Goal: Information Seeking & Learning: Learn about a topic

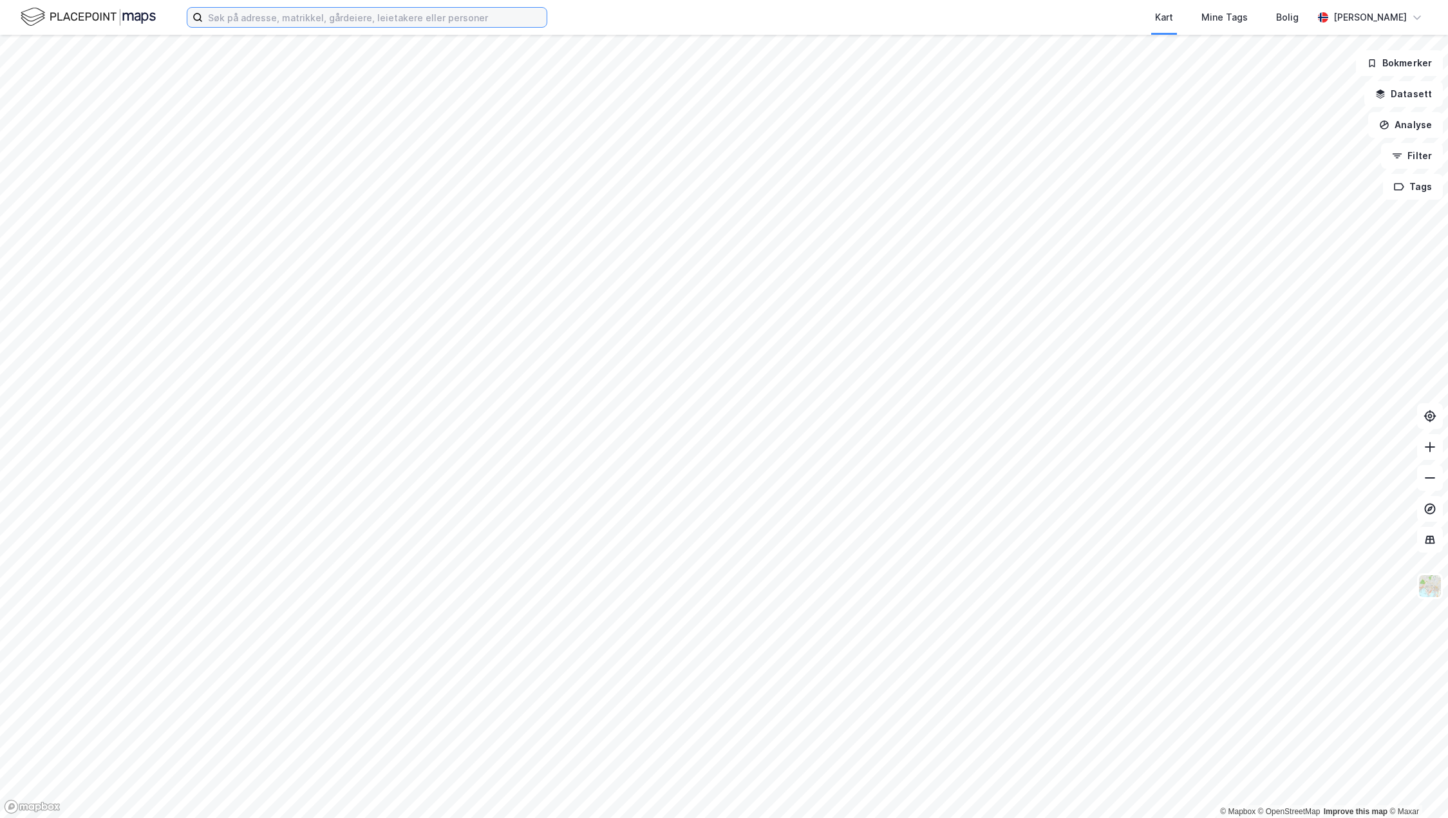
click at [254, 21] on input at bounding box center [375, 17] width 344 height 19
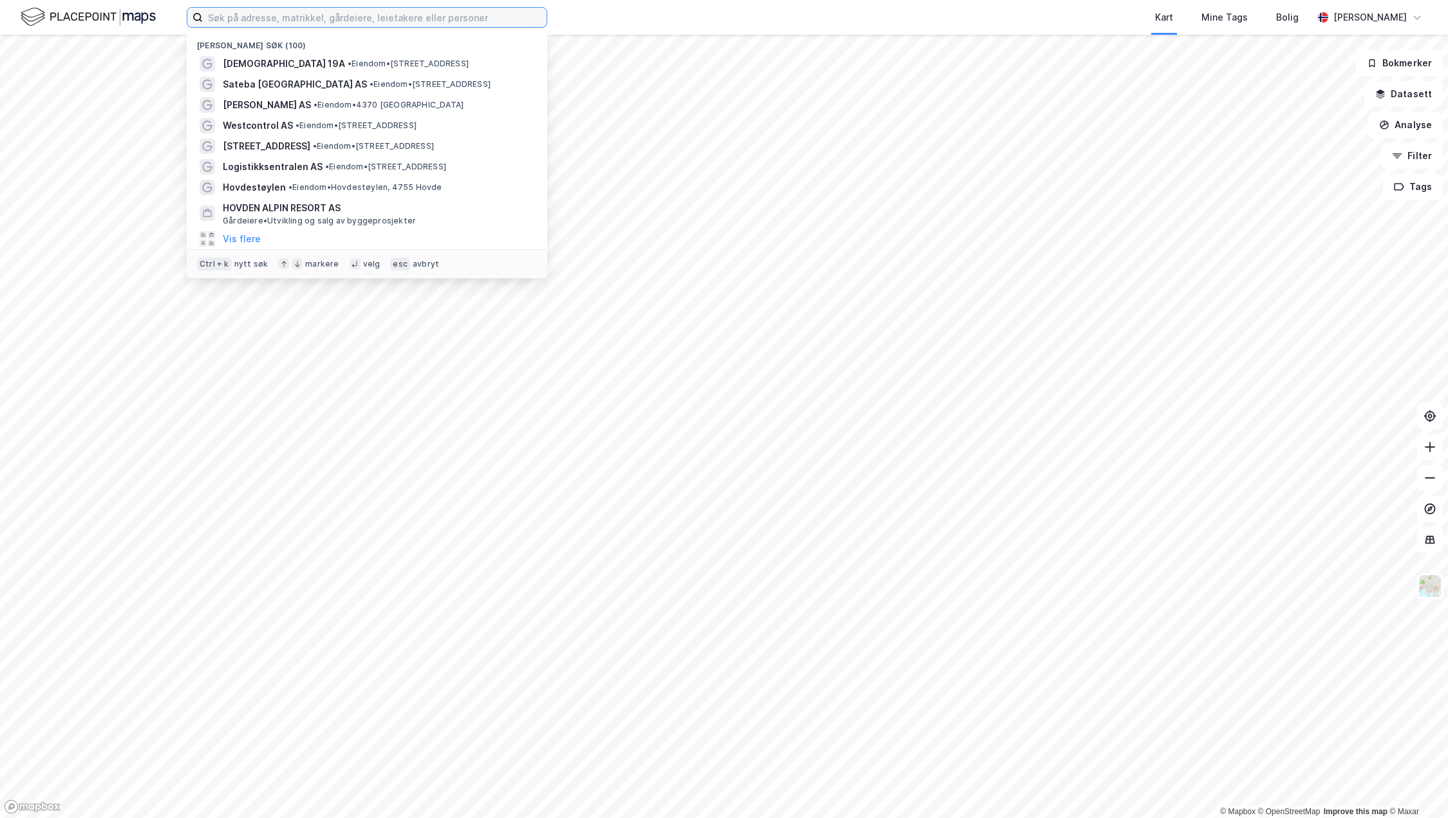
paste input "[STREET_ADDRESS]"
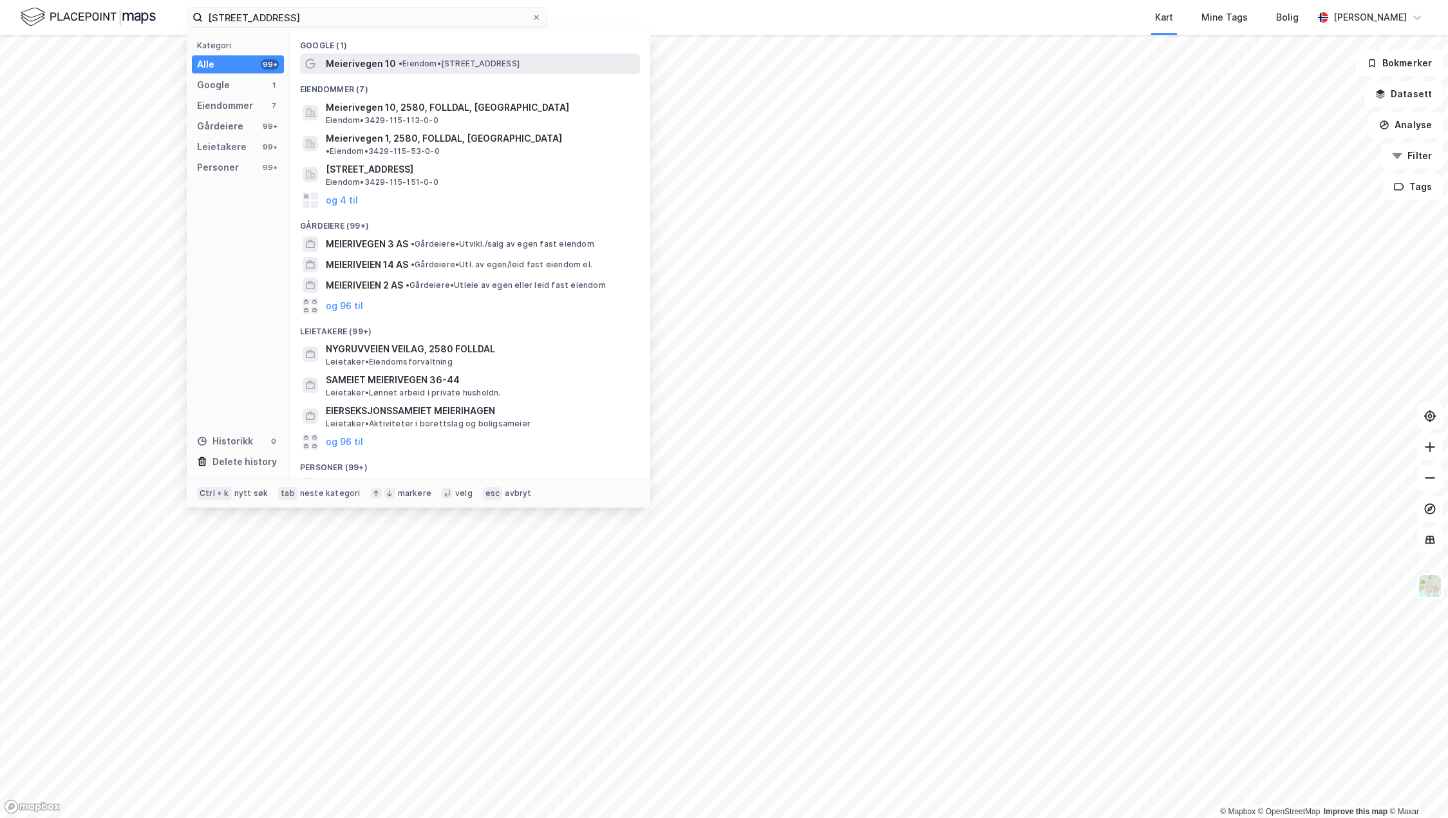
click at [429, 62] on span "• Eiendom • [STREET_ADDRESS]" at bounding box center [459, 64] width 121 height 10
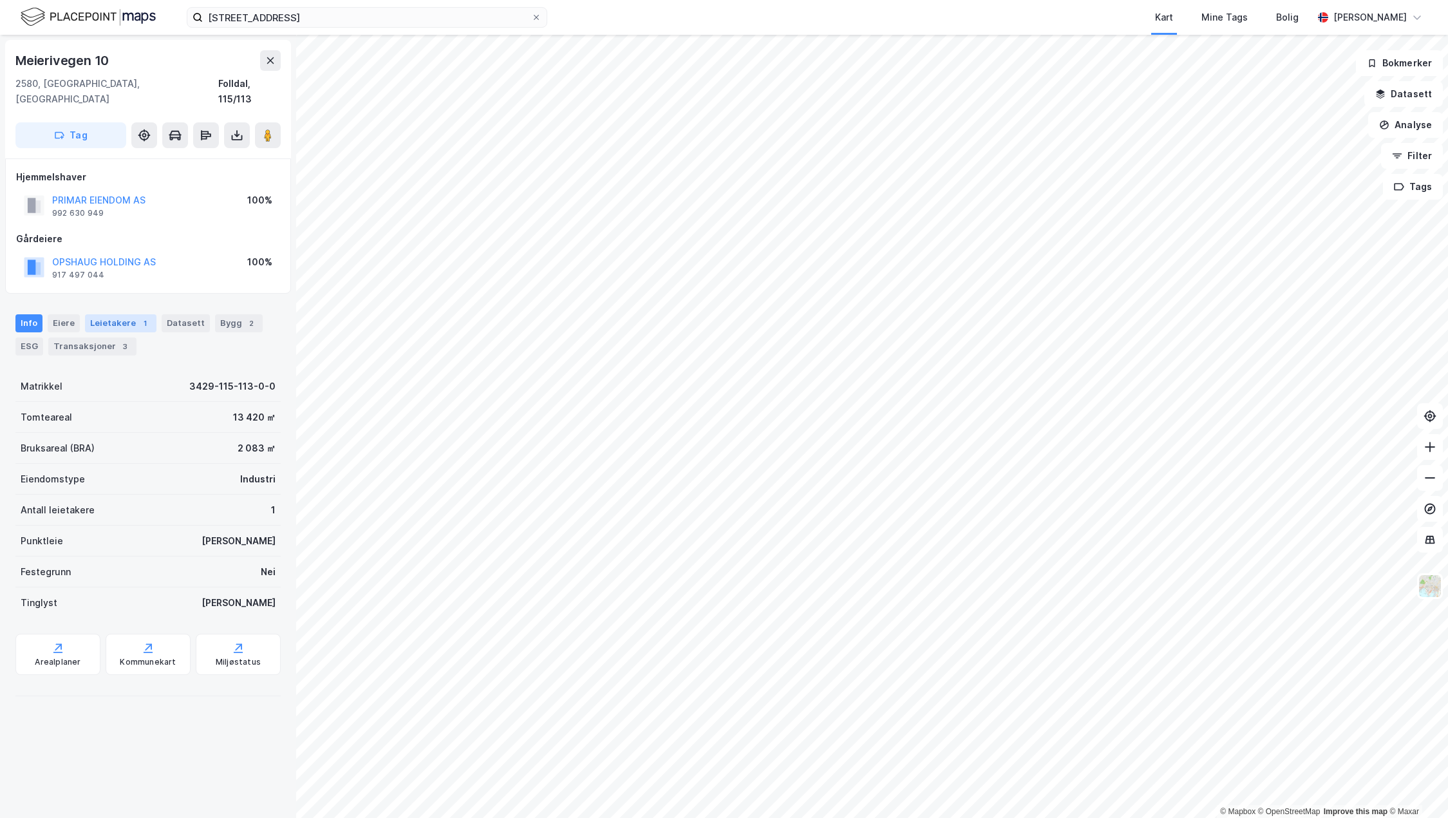
click at [111, 314] on div "Leietakere 1" at bounding box center [120, 323] width 71 height 18
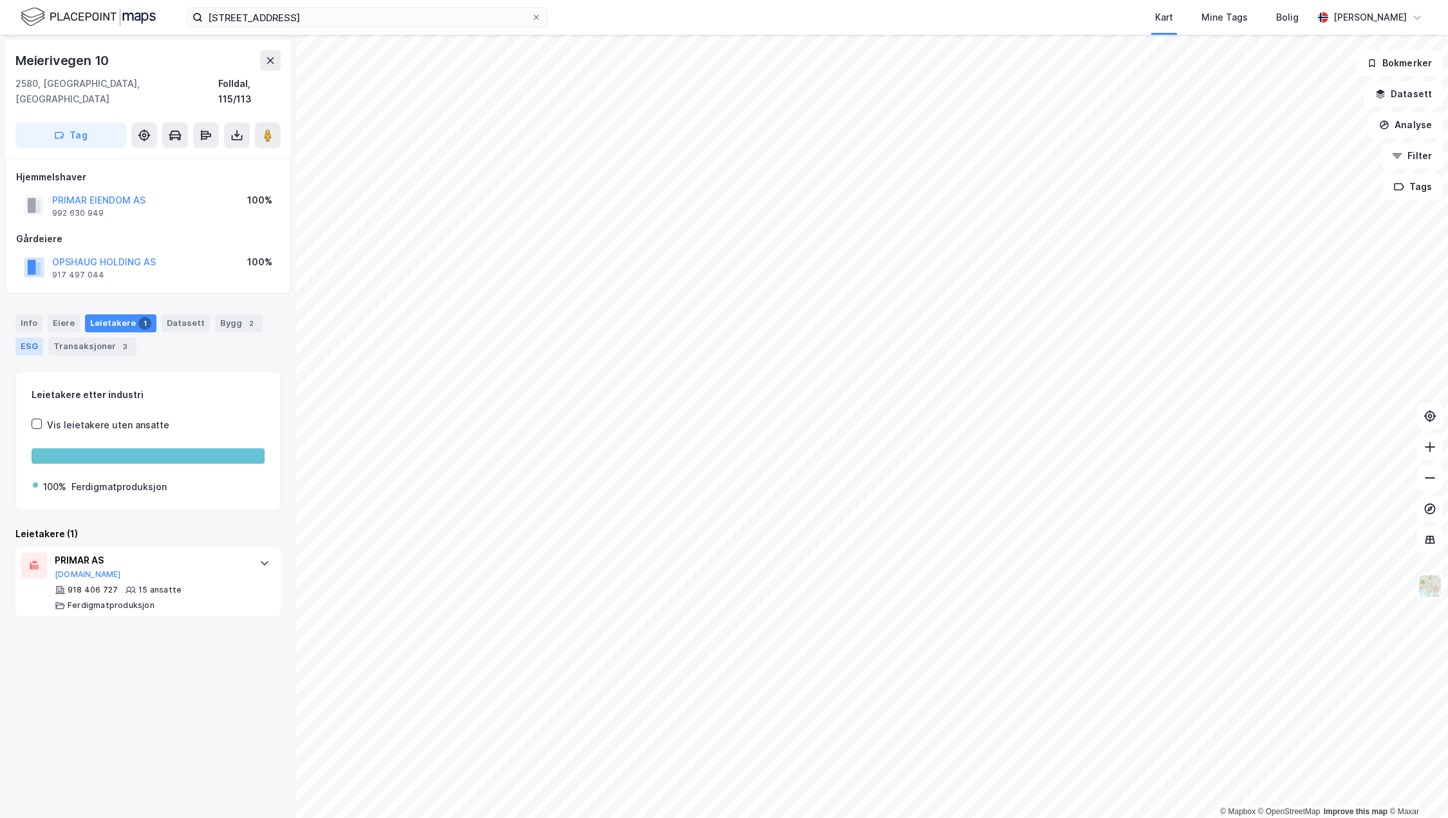
click at [32, 337] on div "ESG" at bounding box center [29, 346] width 28 height 18
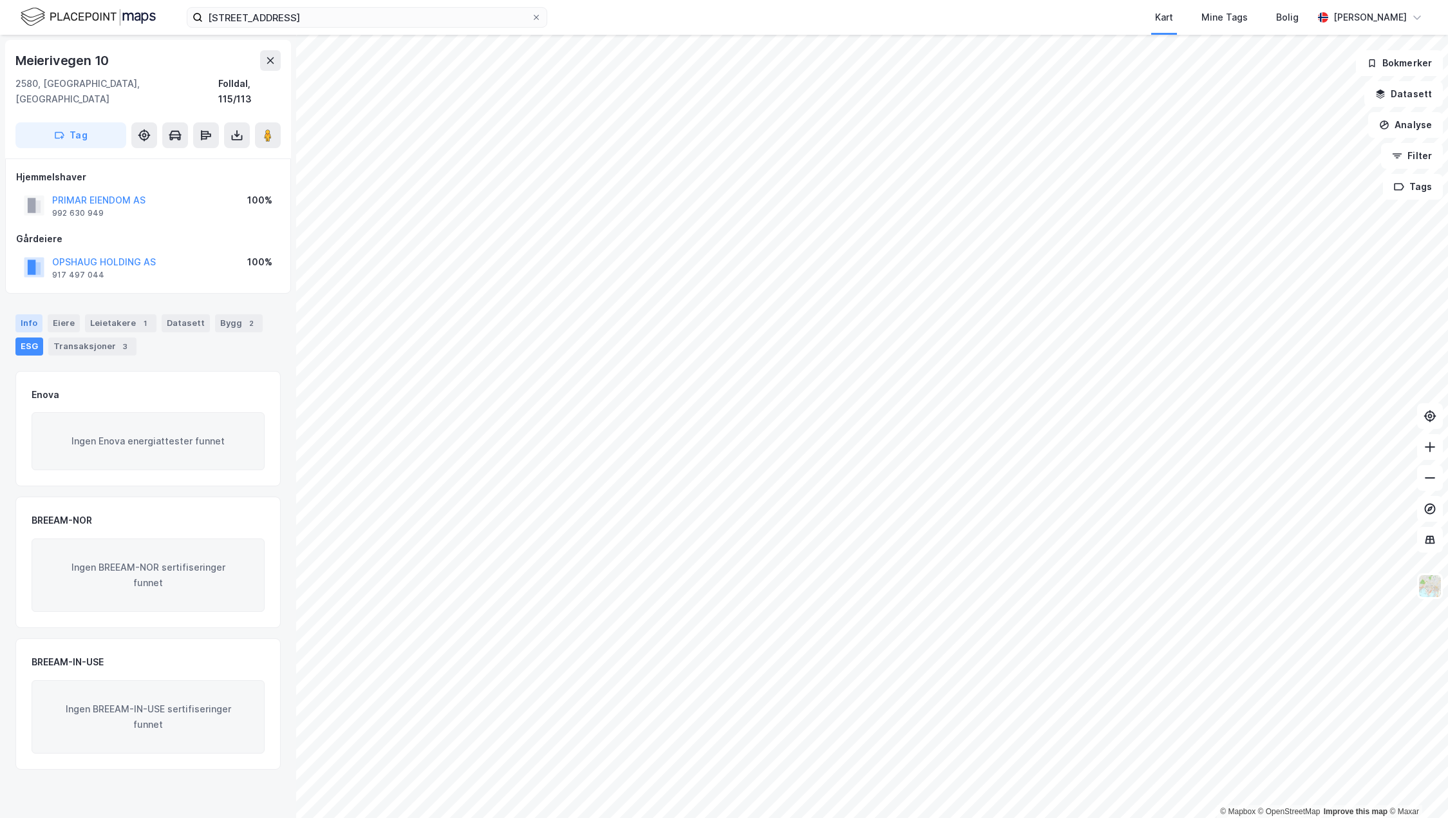
click at [30, 314] on div "Info" at bounding box center [28, 323] width 27 height 18
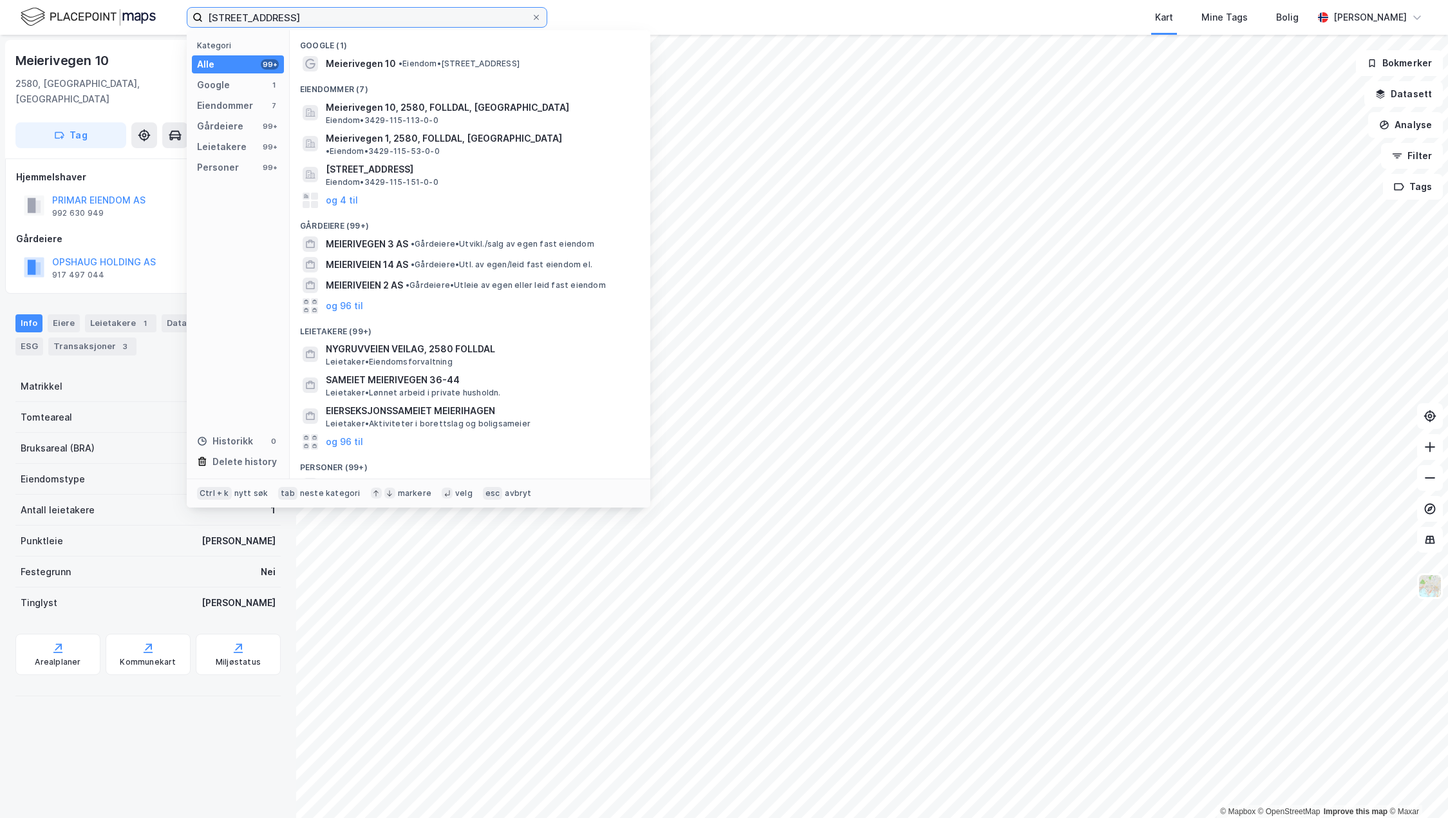
drag, startPoint x: 412, startPoint y: 18, endPoint x: 133, endPoint y: 16, distance: 278.9
click at [133, 16] on div "[STREET_ADDRESS] Kategori Alle 99+ Google 1 Eiendommer 7 Gårdeiere 99+ Leietake…" at bounding box center [724, 17] width 1448 height 35
paste input "[STREET_ADDRESS]"
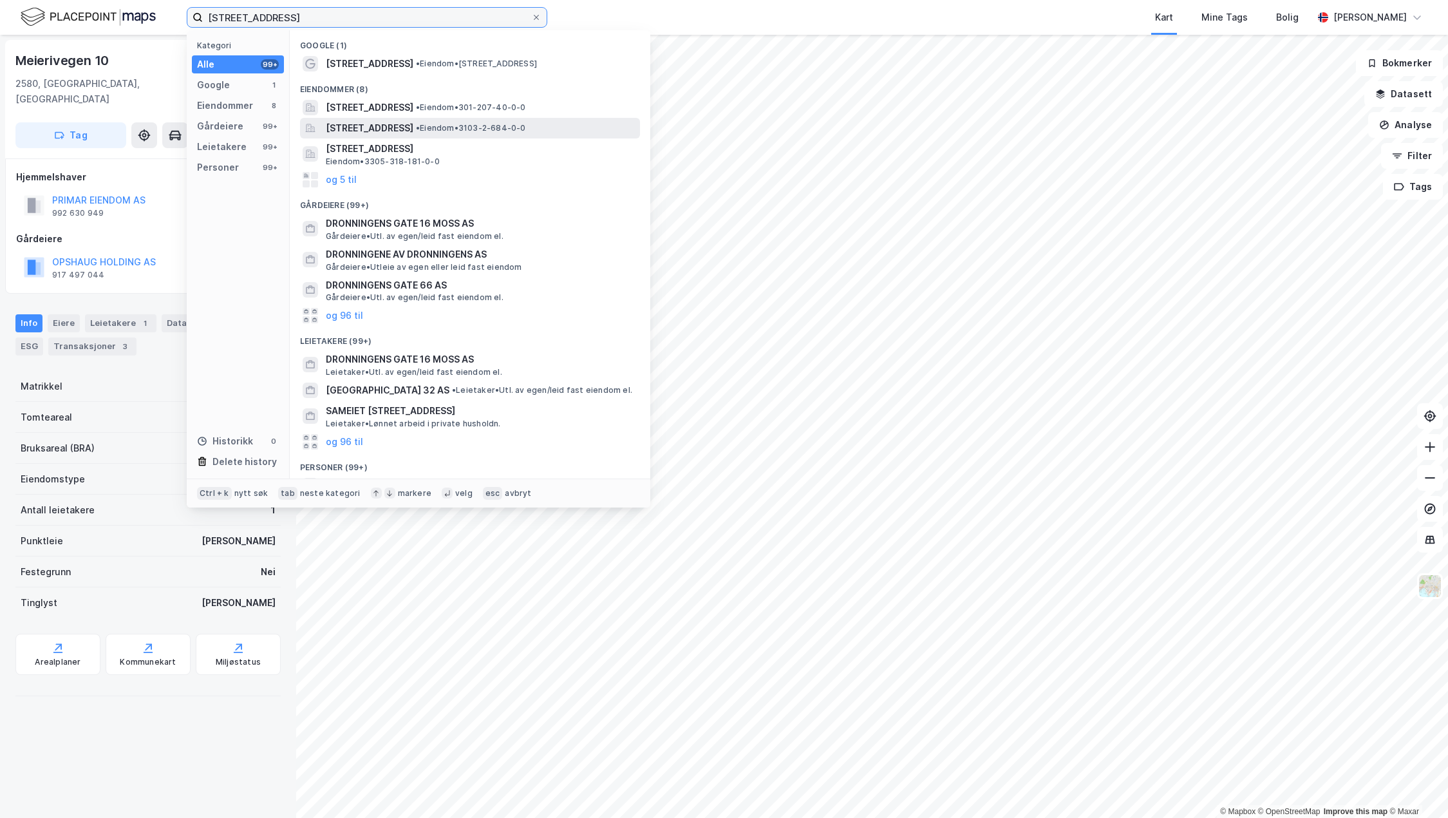
type input "[STREET_ADDRESS]"
click at [392, 128] on span "[STREET_ADDRESS]" at bounding box center [370, 127] width 88 height 15
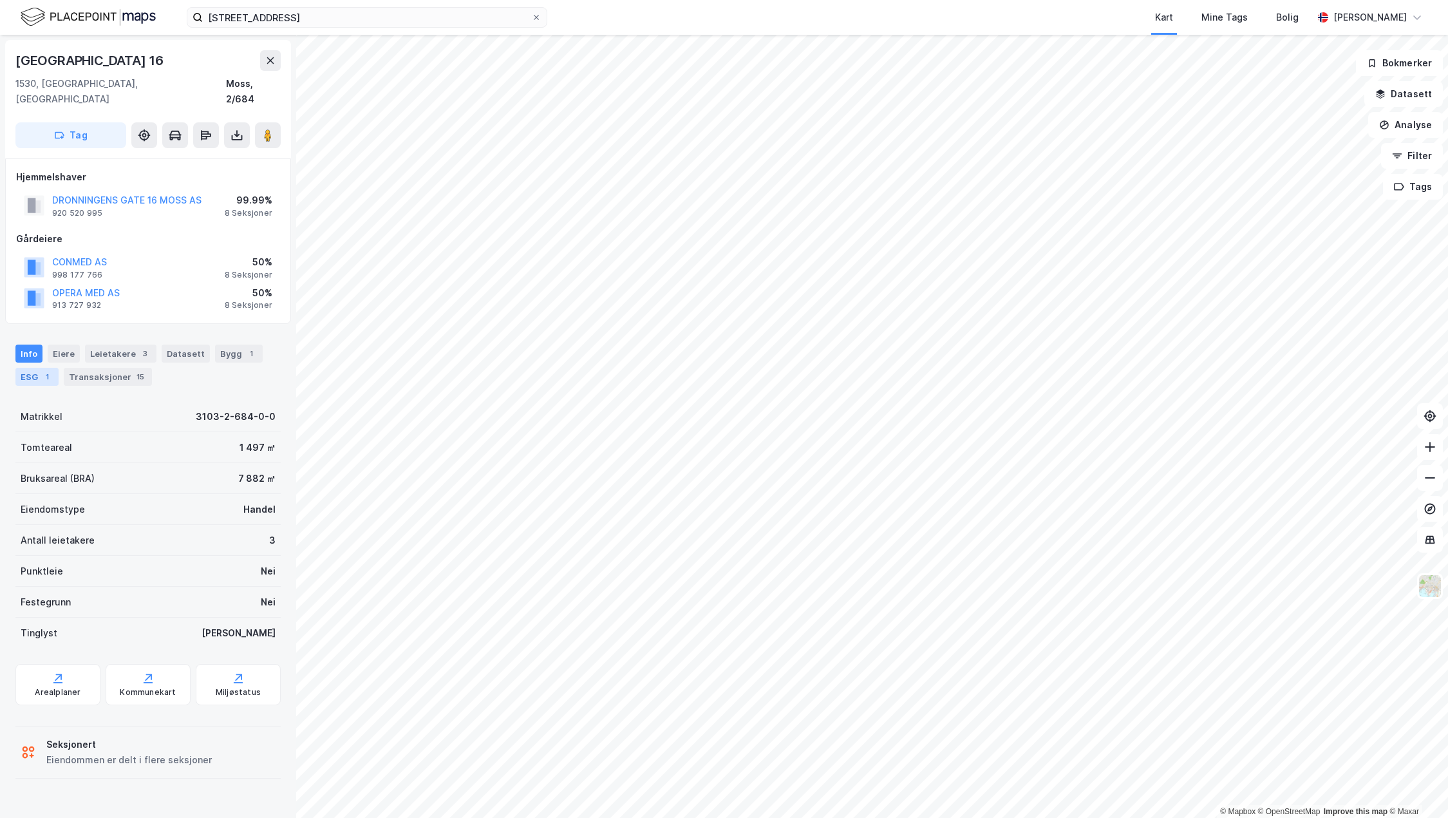
click at [22, 368] on div "ESG 1" at bounding box center [36, 377] width 43 height 18
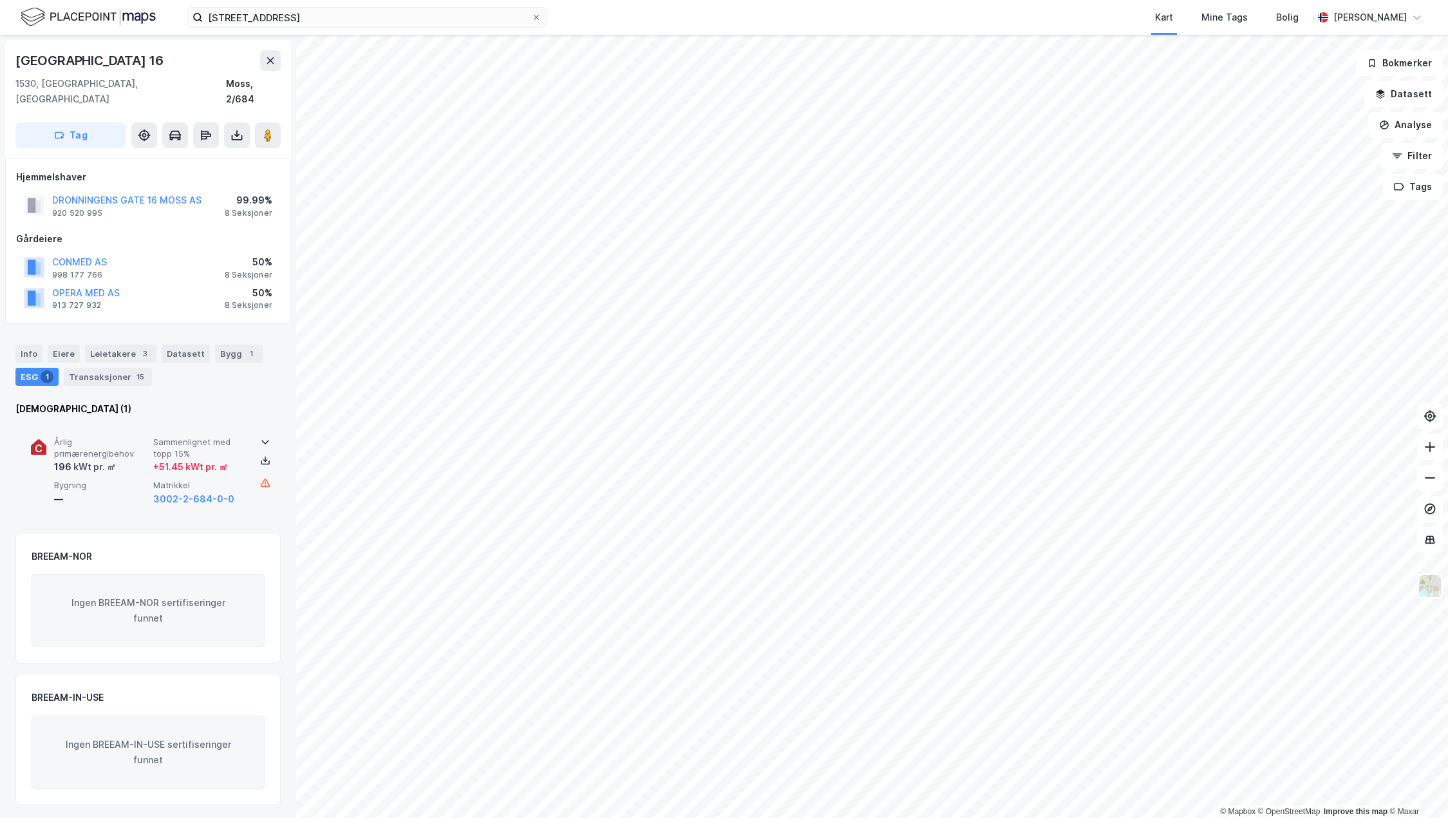
click at [136, 460] on div "Årlig primærenergibehov 196 kWt pr. ㎡ Sammenlignet med topp 15% + 51.45 kWt pr.…" at bounding box center [150, 472] width 193 height 70
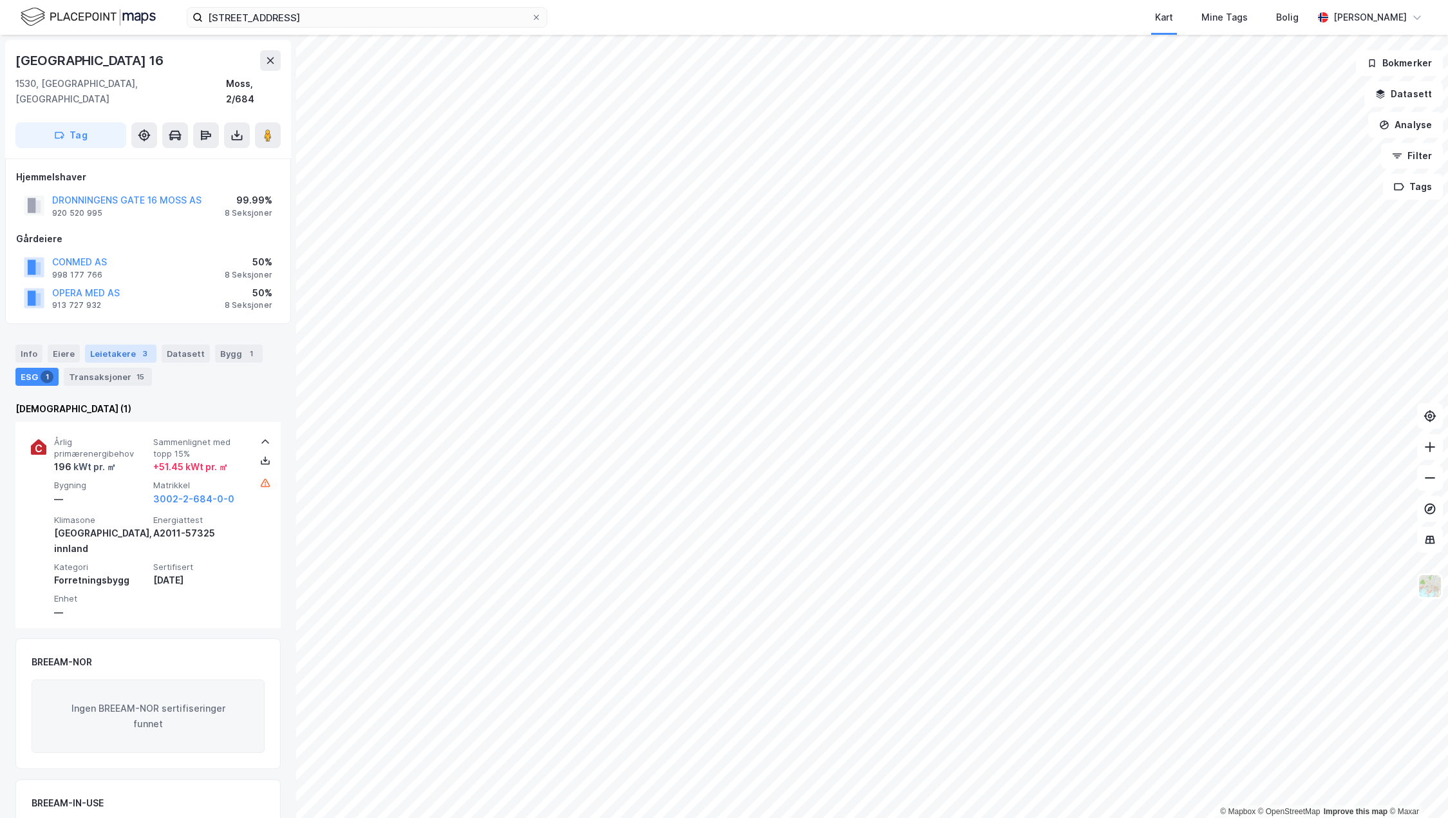
click at [127, 345] on div "Leietakere 3" at bounding box center [120, 354] width 71 height 18
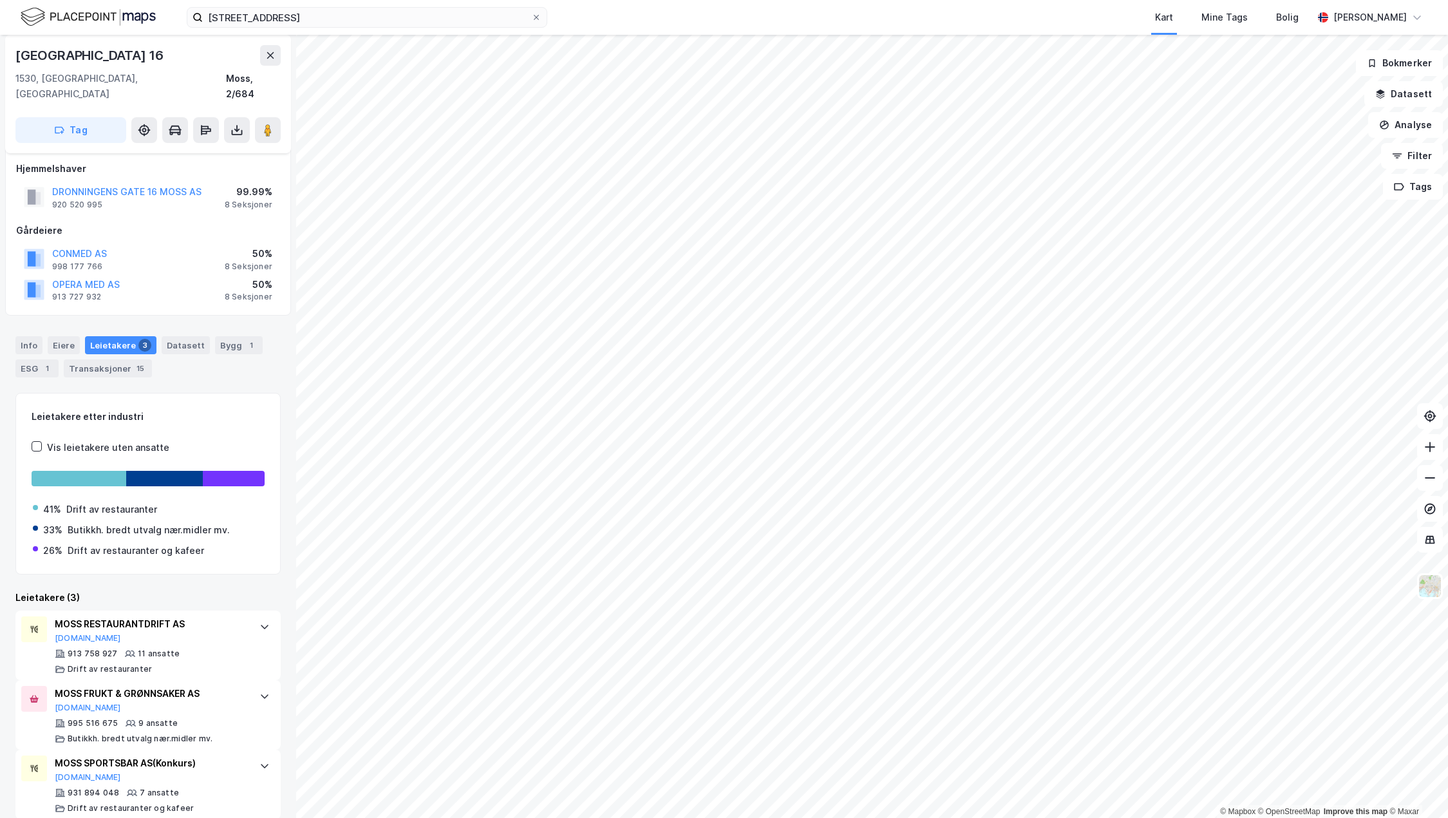
scroll to position [10, 0]
click at [159, 616] on div "MOSS RESTAURANTDRIFT AS [DOMAIN_NAME]" at bounding box center [151, 628] width 192 height 27
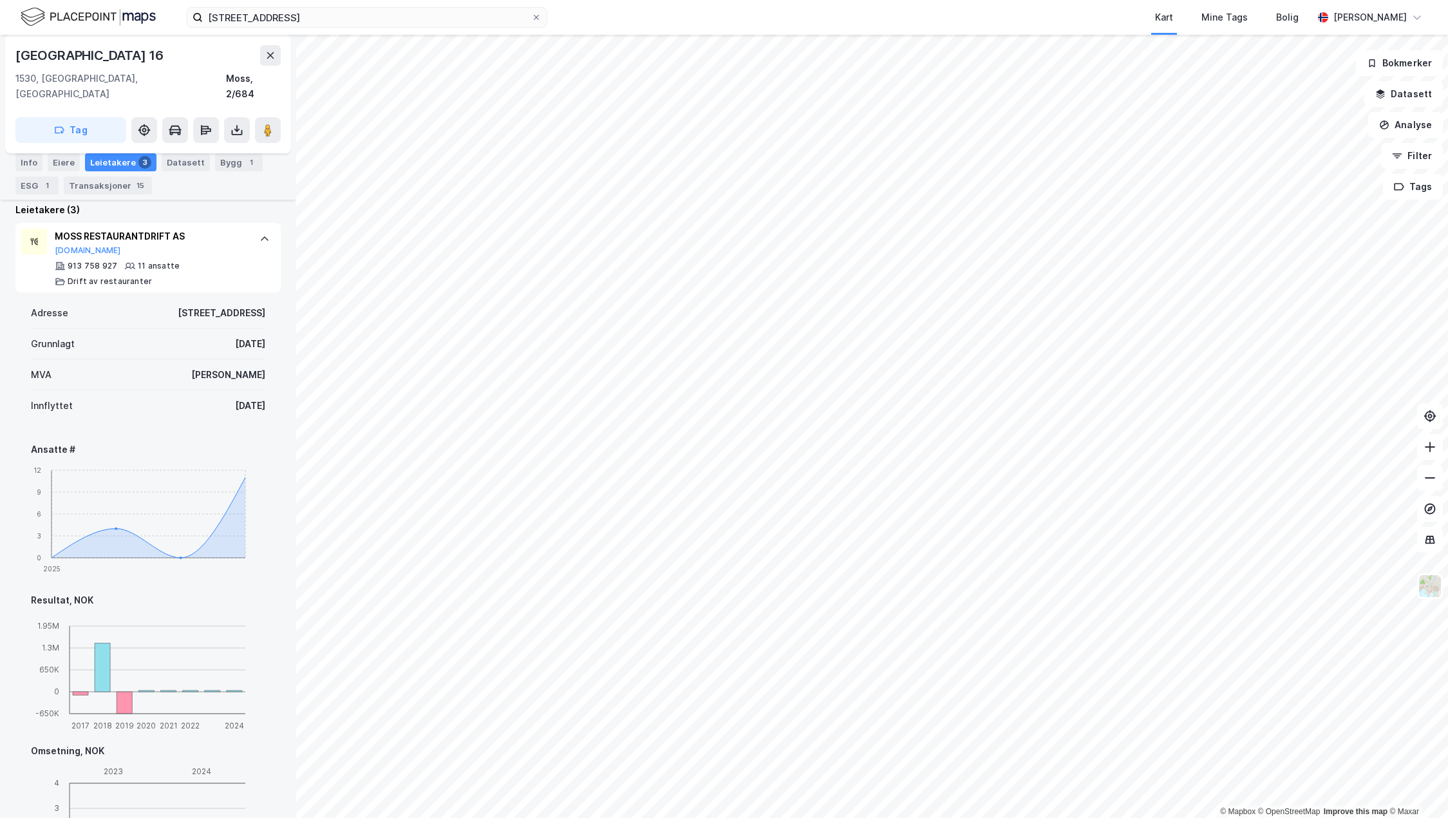
scroll to position [203, 0]
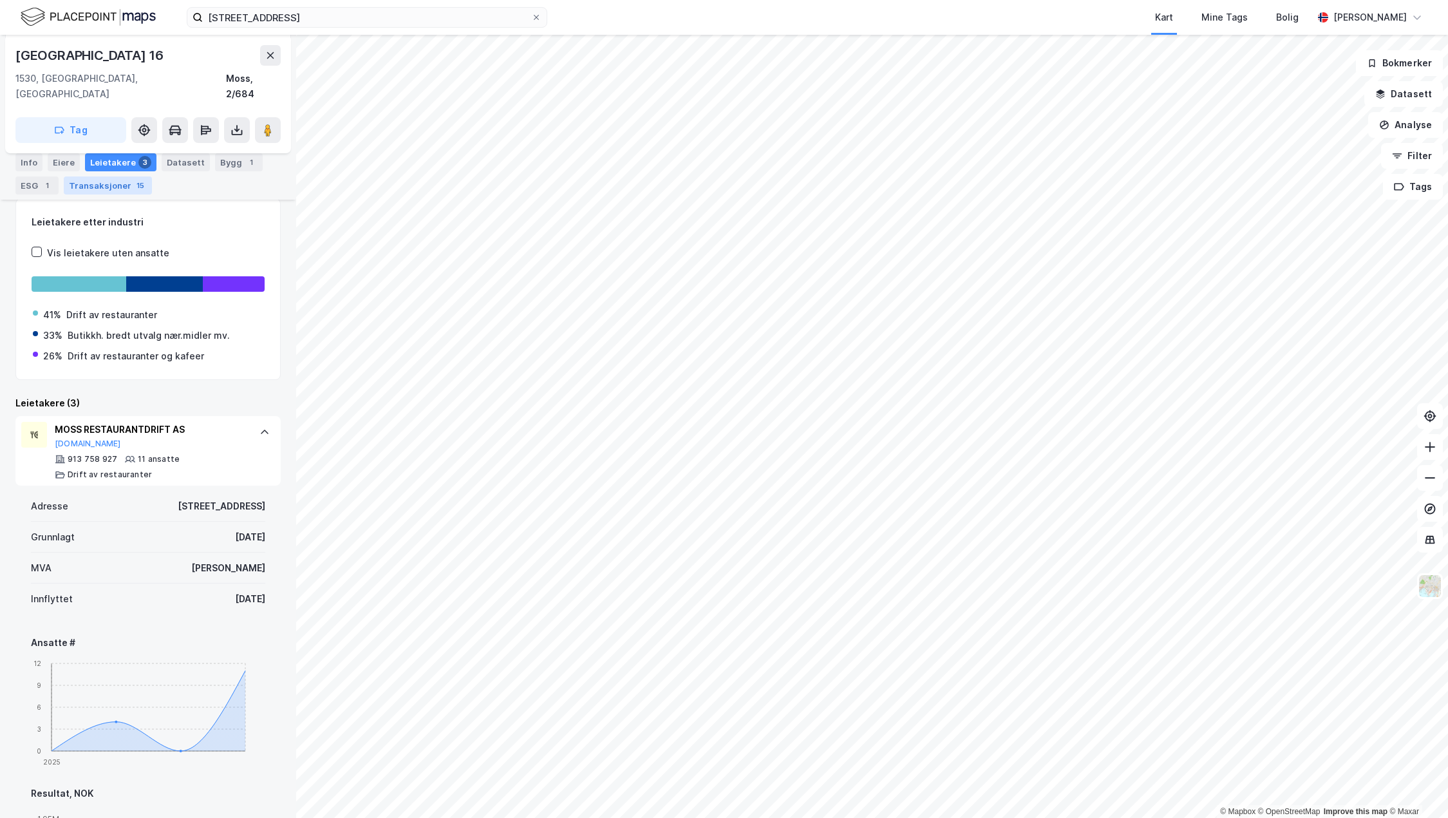
click at [134, 184] on div "15" at bounding box center [140, 185] width 13 height 13
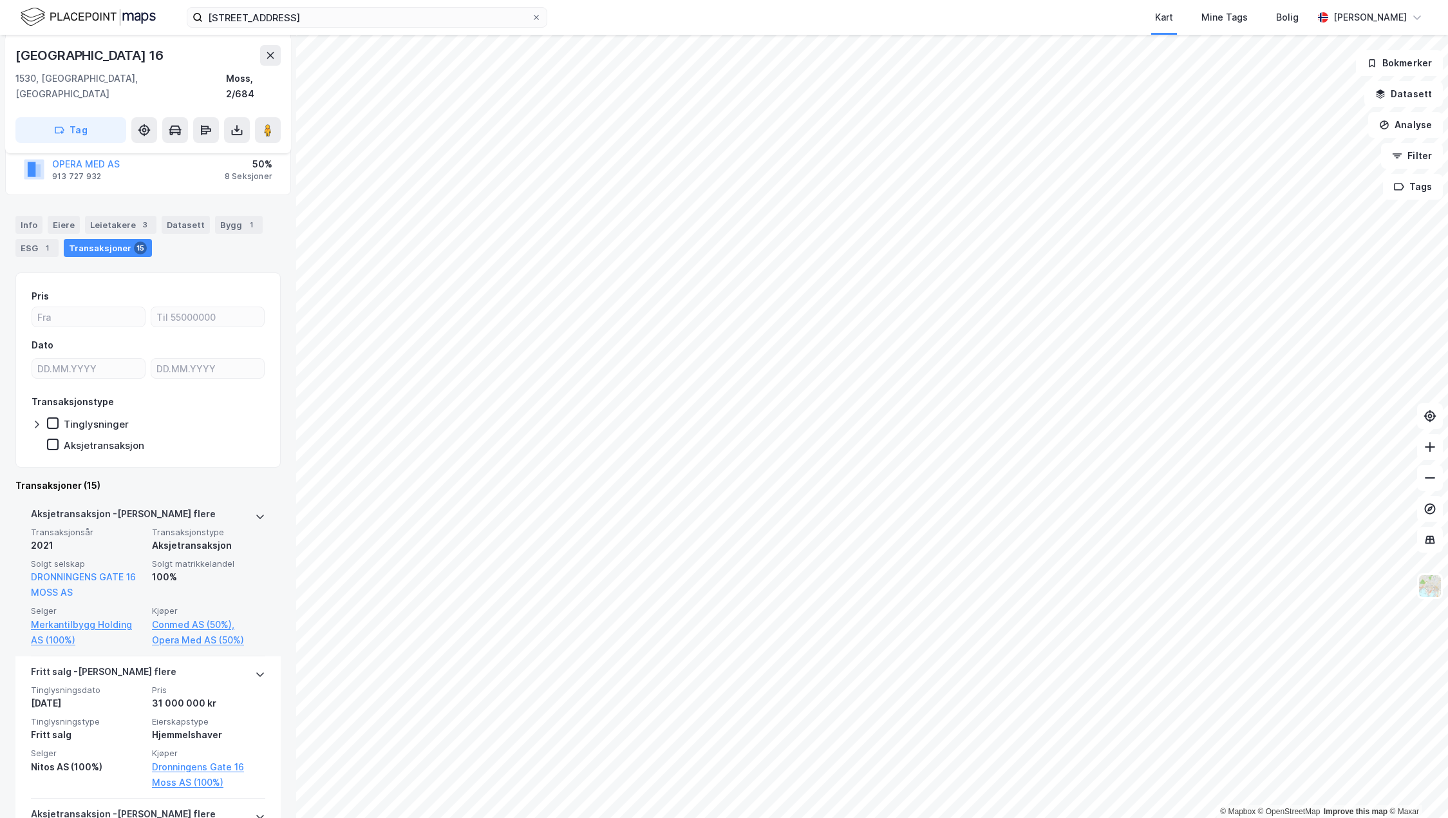
scroll to position [193, 0]
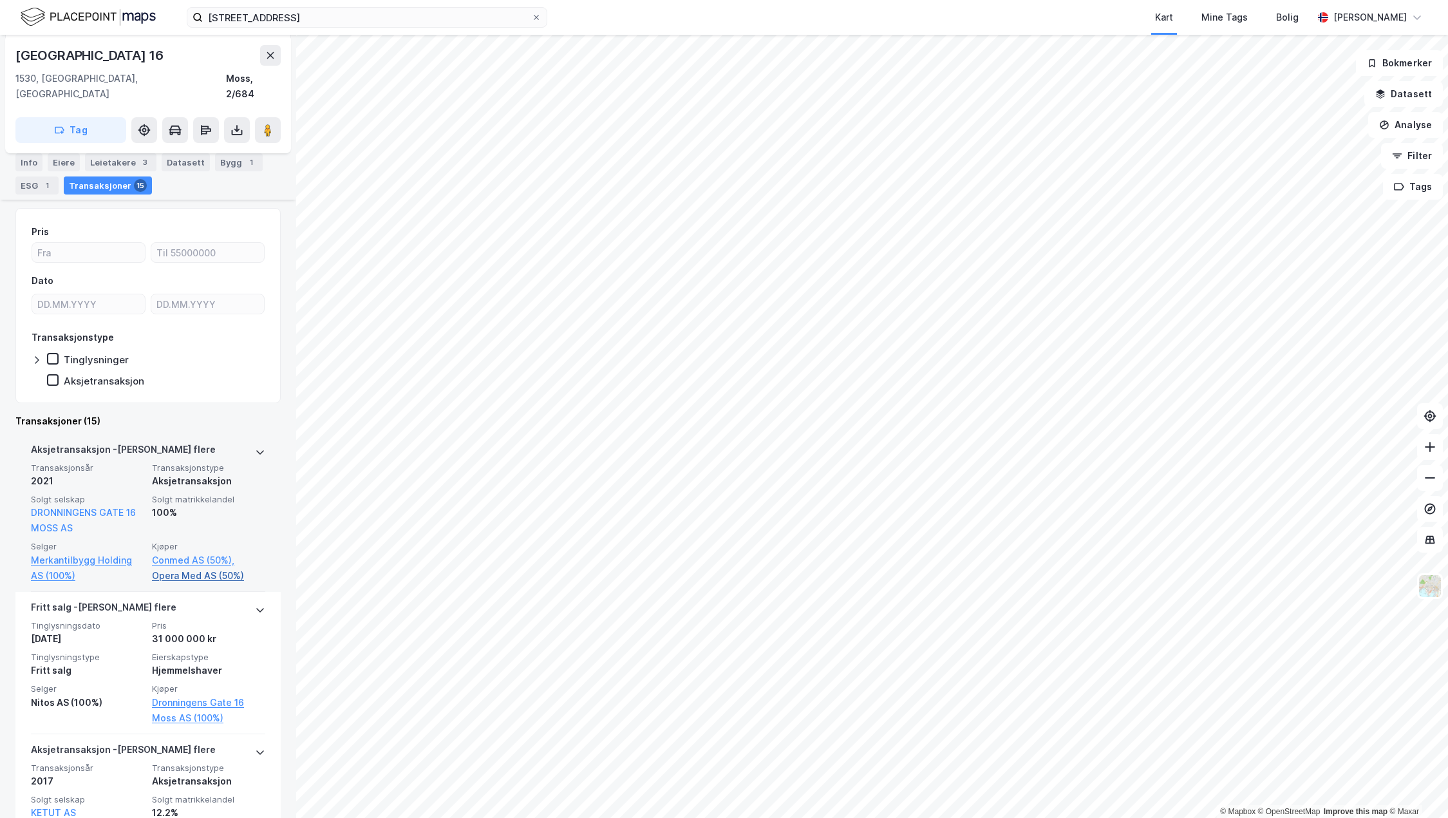
click at [215, 568] on link "Opera Med AS (50%)" at bounding box center [208, 575] width 113 height 15
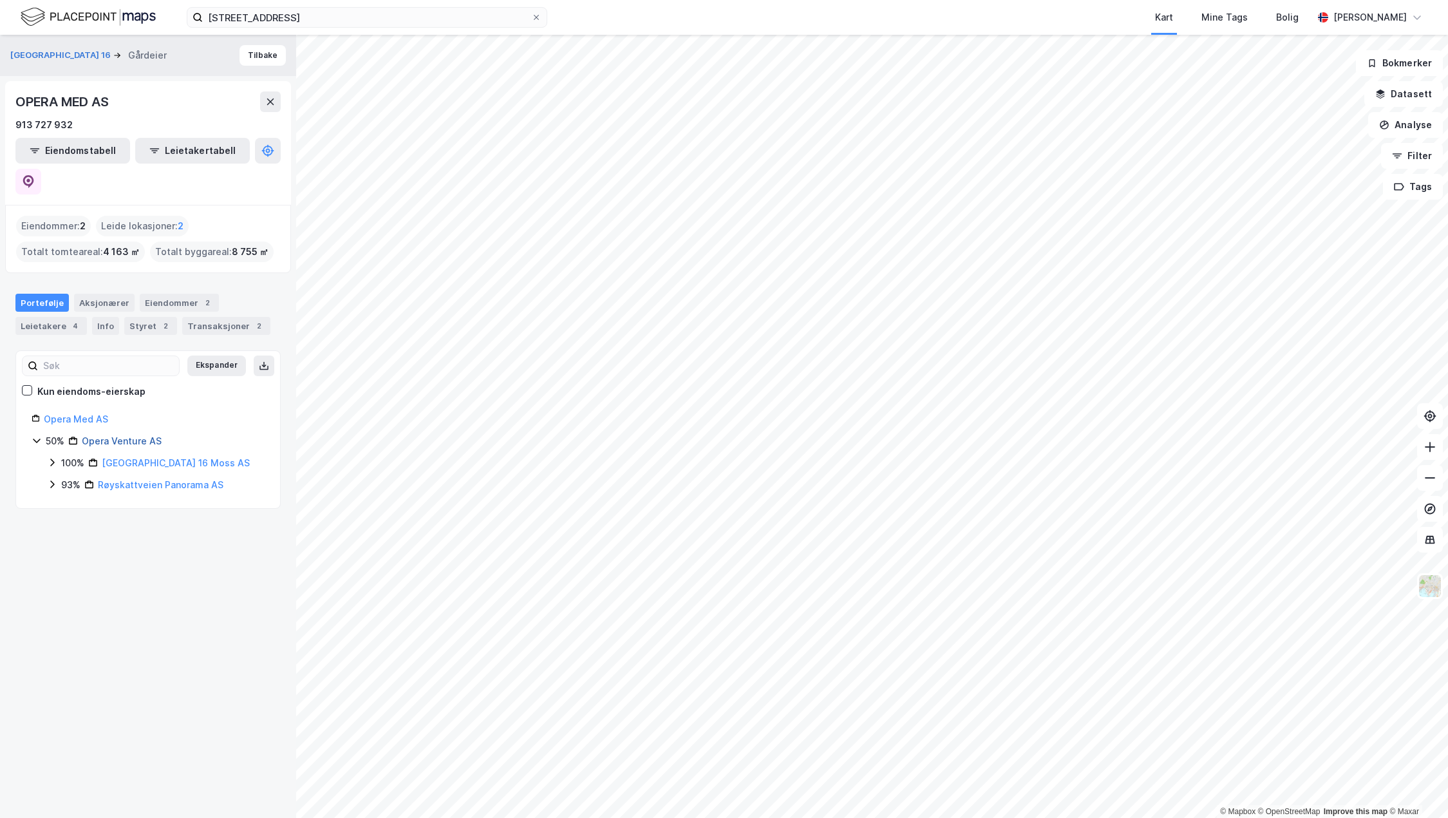
click at [154, 435] on link "Opera Venture AS" at bounding box center [122, 440] width 80 height 11
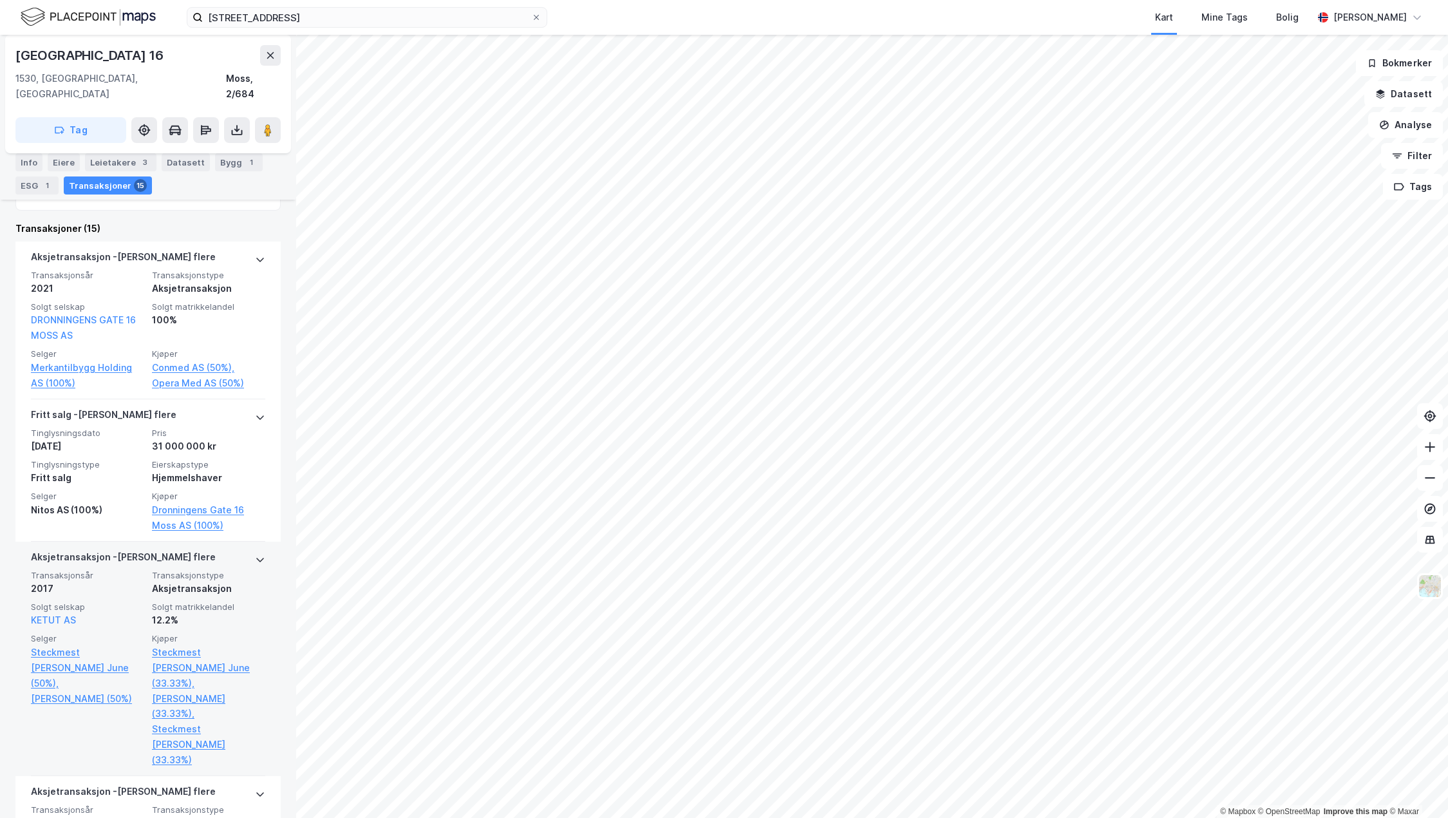
scroll to position [386, 0]
